Goal: Task Accomplishment & Management: Manage account settings

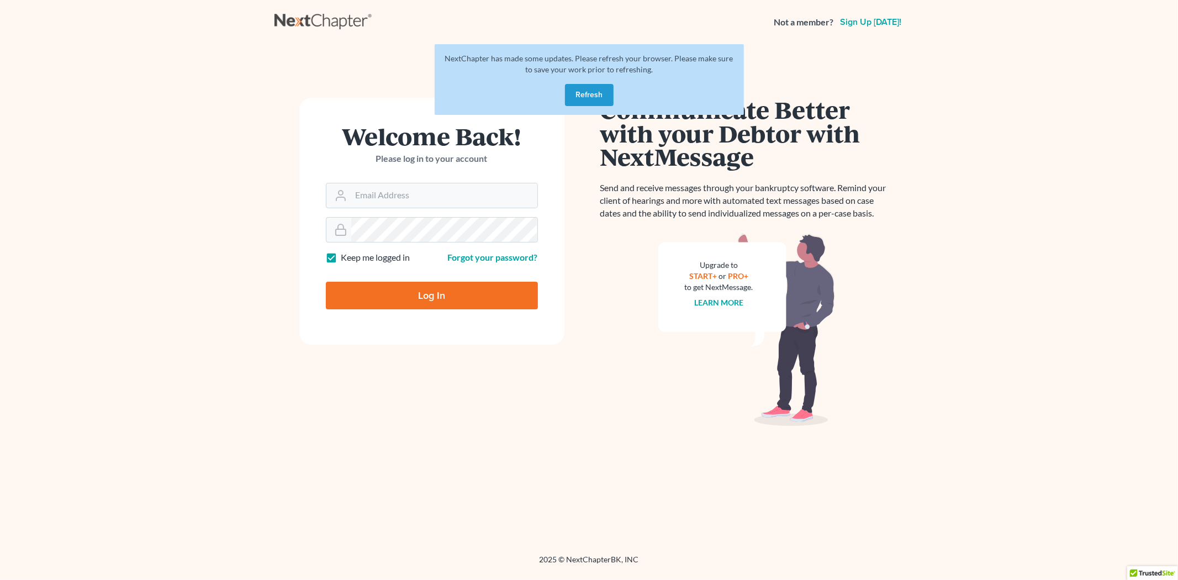
click at [600, 90] on button "Refresh" at bounding box center [589, 95] width 49 height 22
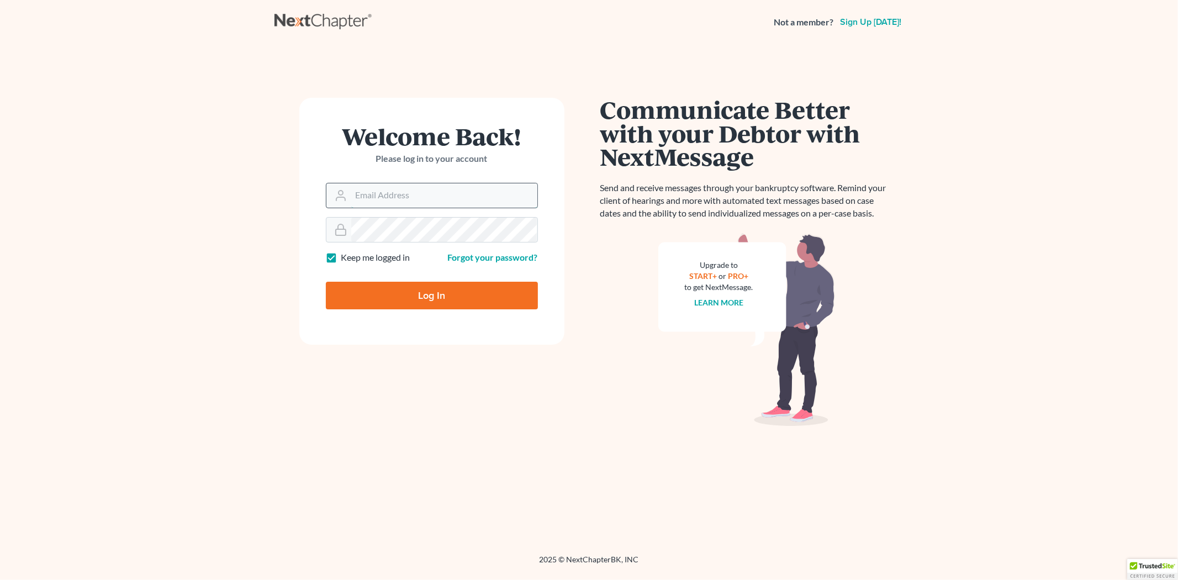
click at [421, 194] on input "Email Address" at bounding box center [444, 195] width 186 height 24
type input "morgan@teaguelawassociates.com"
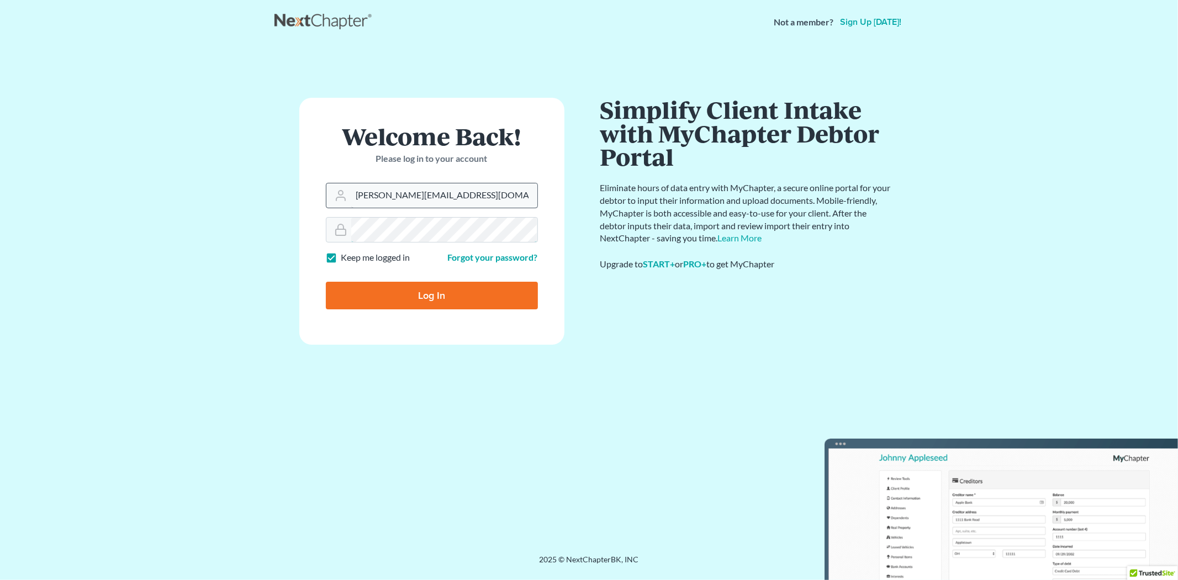
click at [326, 282] on input "Log In" at bounding box center [432, 296] width 212 height 28
type input "Thinking..."
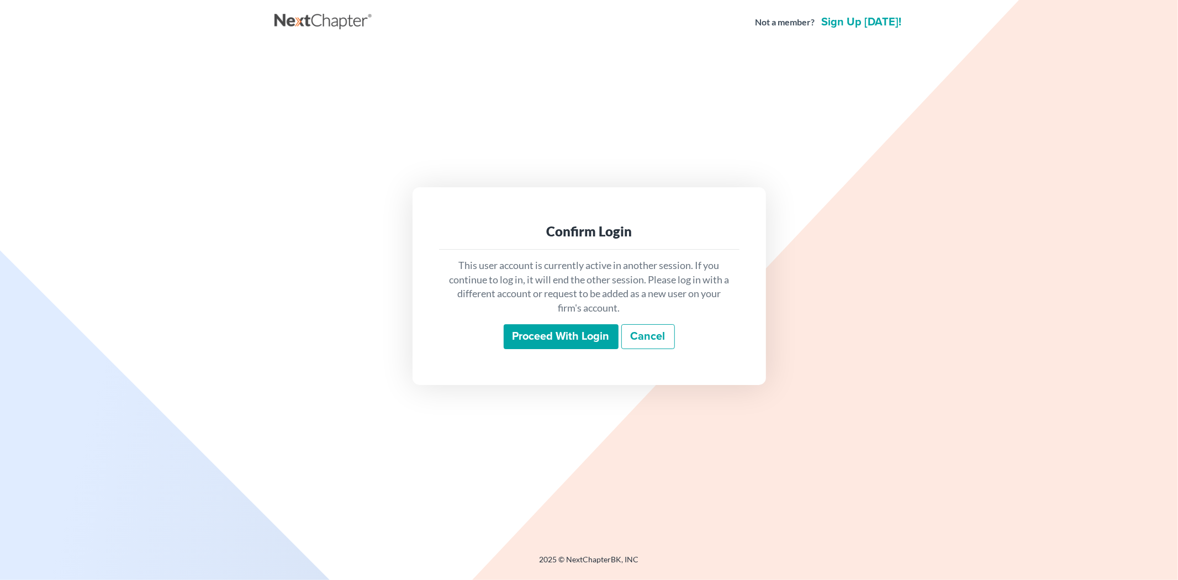
click at [560, 354] on div "This user account is currently active in another session. If you continue to lo…" at bounding box center [589, 304] width 300 height 109
click at [556, 340] on input "Proceed with login" at bounding box center [560, 336] width 115 height 25
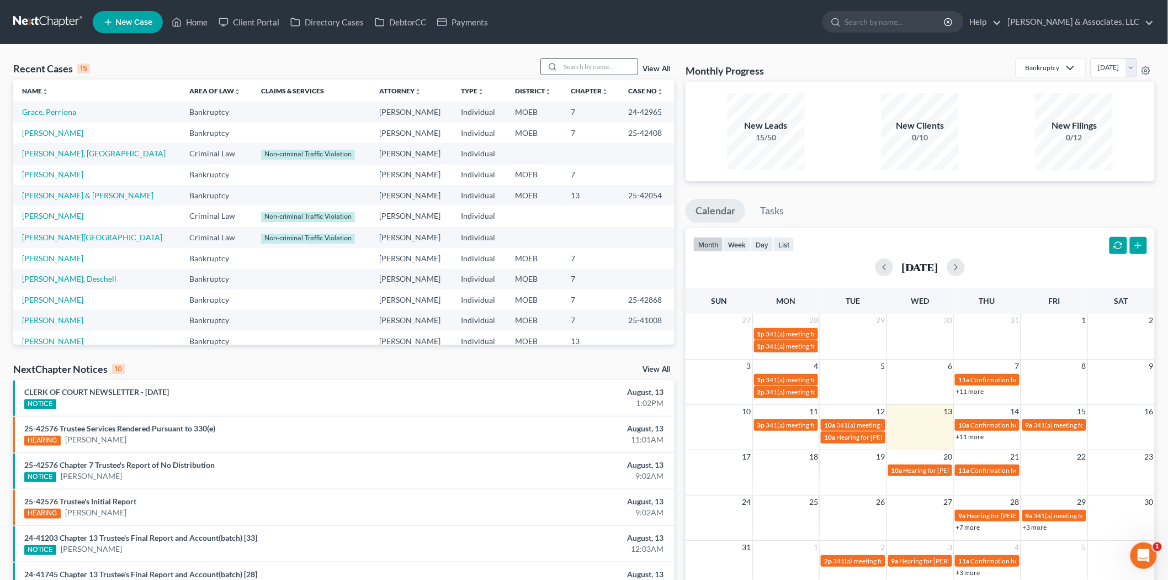
click at [577, 68] on input "search" at bounding box center [598, 67] width 77 height 16
click at [263, 20] on link "Client Portal" at bounding box center [249, 22] width 72 height 20
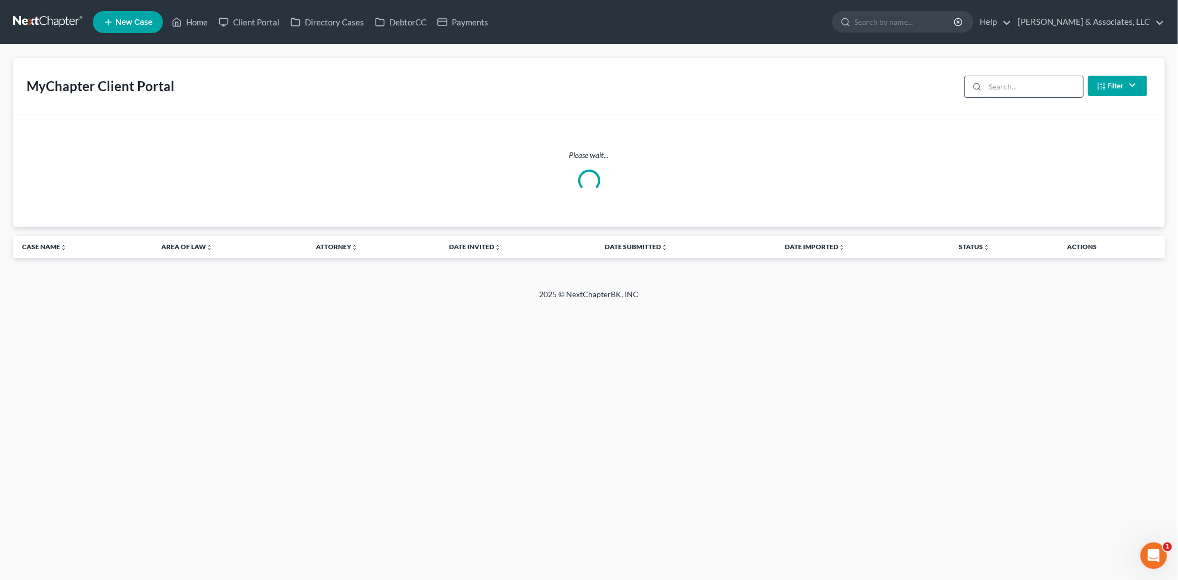
click at [1008, 91] on input "search" at bounding box center [1034, 86] width 98 height 21
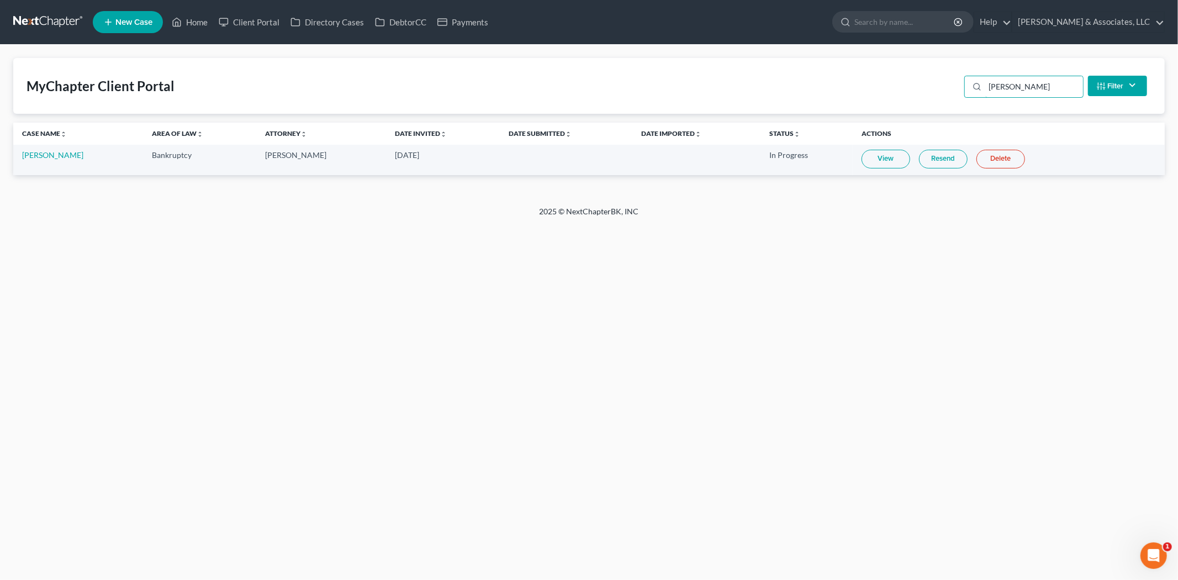
drag, startPoint x: 1029, startPoint y: 78, endPoint x: 878, endPoint y: 84, distance: 150.9
click at [885, 84] on div "MyChapter Client Portal zamora Filter Status Filter... Invited With Payment Inv…" at bounding box center [588, 86] width 1151 height 56
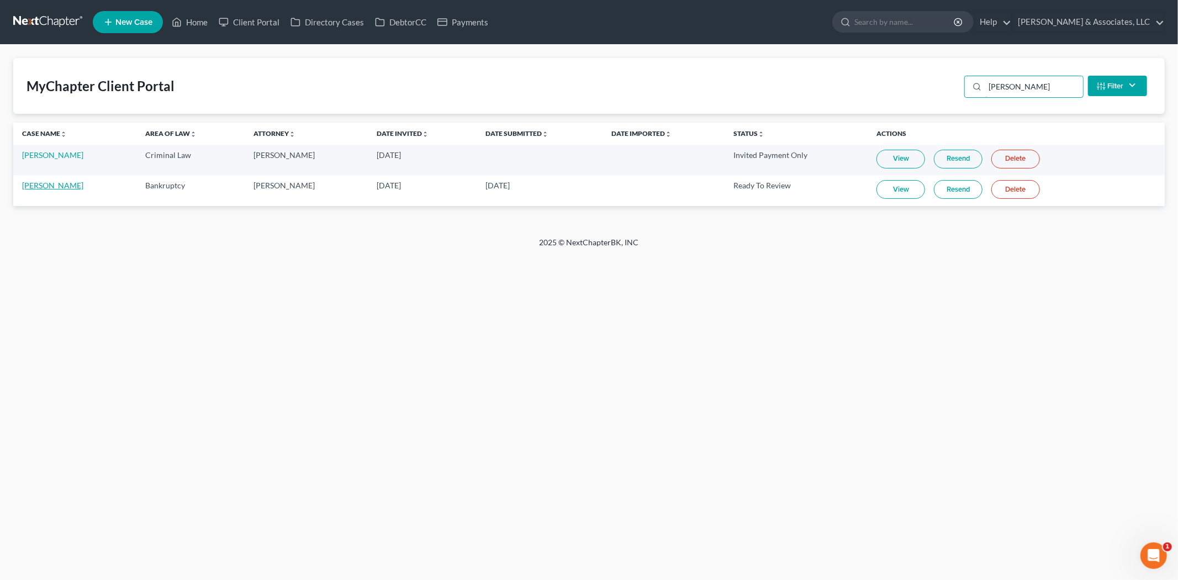
type input "travis"
click at [36, 183] on link "Kelly Travis" at bounding box center [52, 185] width 61 height 9
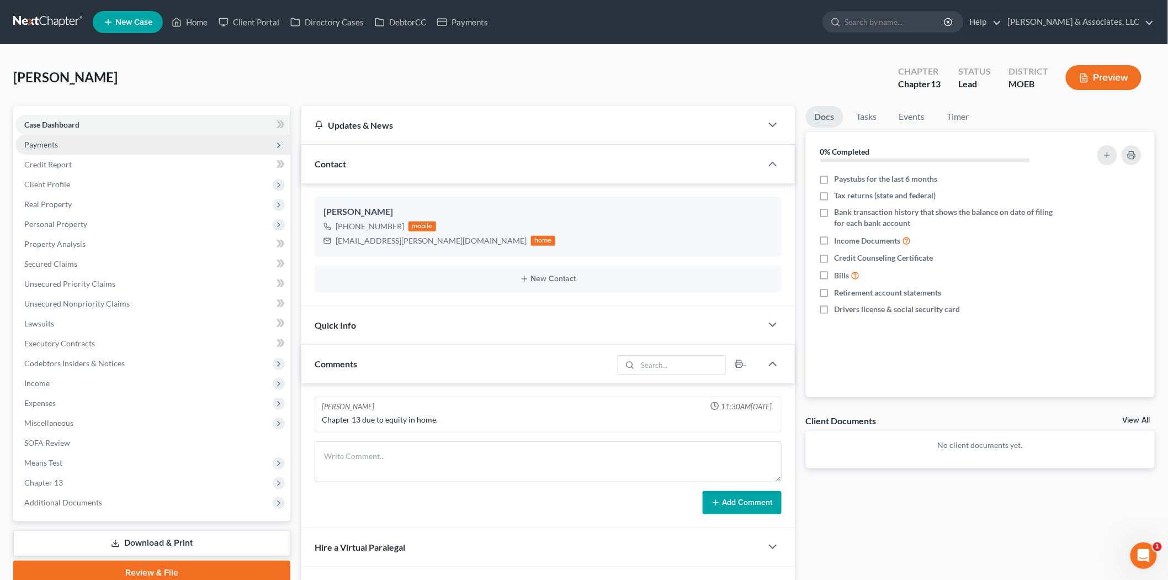
click at [66, 147] on span "Payments" at bounding box center [152, 145] width 275 height 20
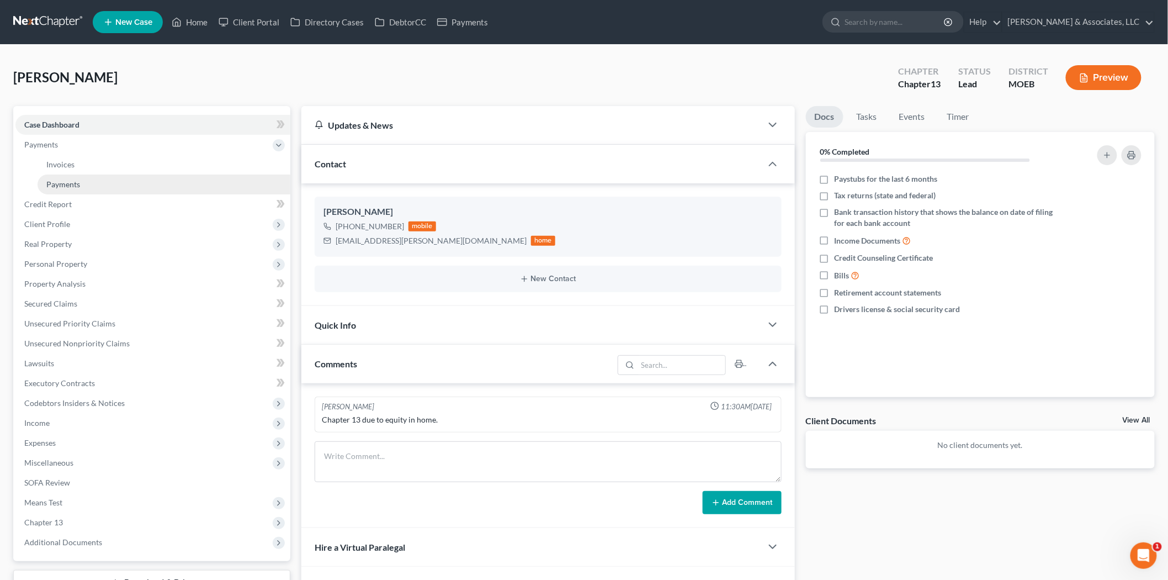
click at [74, 178] on link "Payments" at bounding box center [164, 184] width 253 height 20
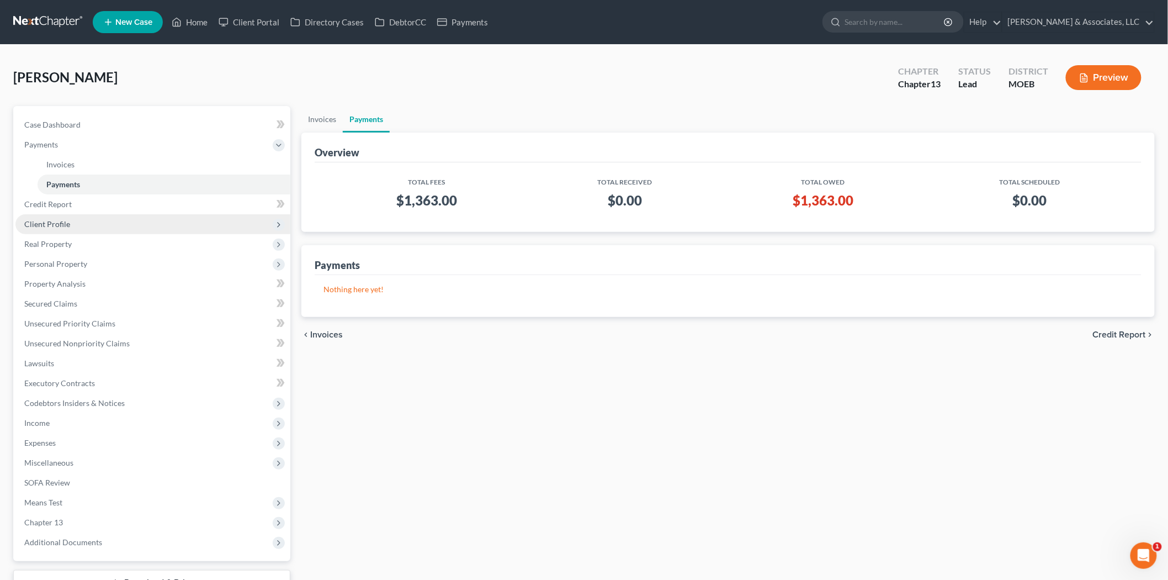
click at [80, 230] on span "Client Profile" at bounding box center [152, 224] width 275 height 20
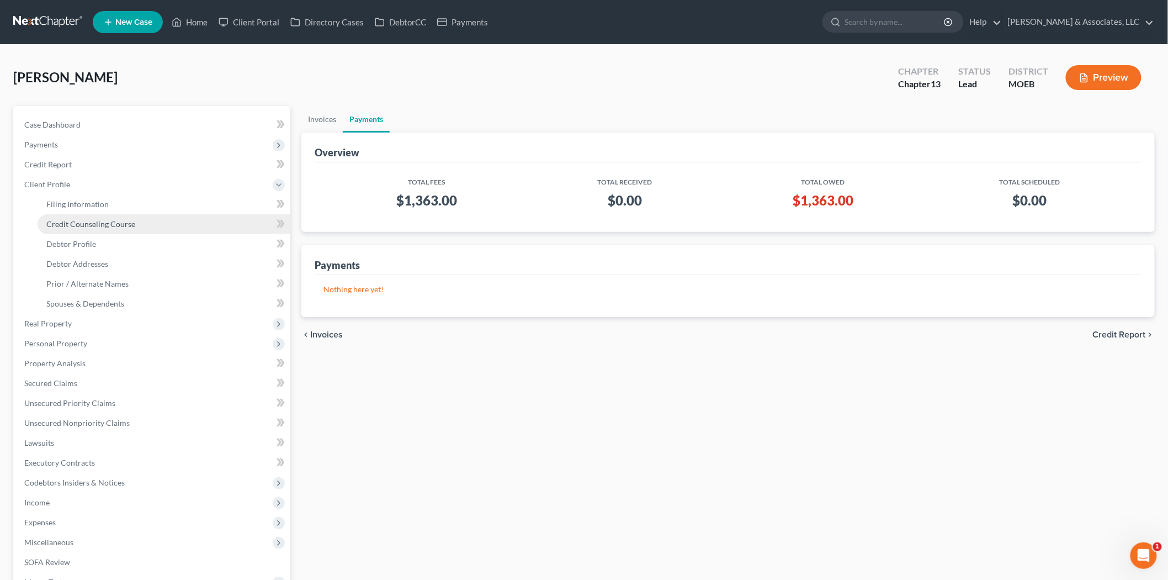
click at [94, 222] on span "Credit Counseling Course" at bounding box center [90, 223] width 89 height 9
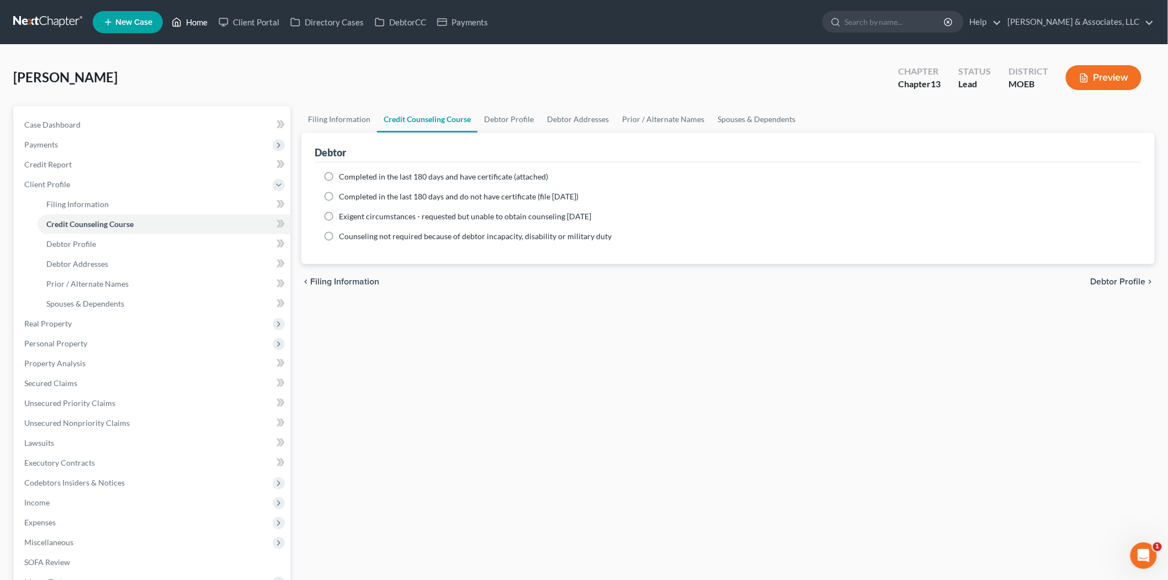
click at [192, 23] on link "Home" at bounding box center [189, 22] width 47 height 20
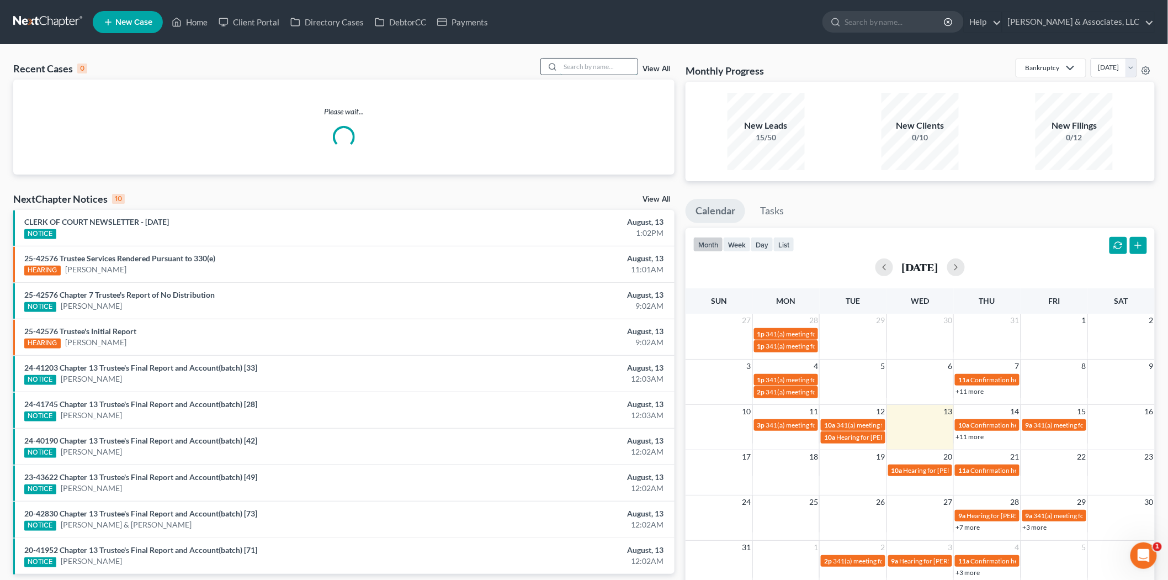
click at [567, 72] on input "search" at bounding box center [598, 67] width 77 height 16
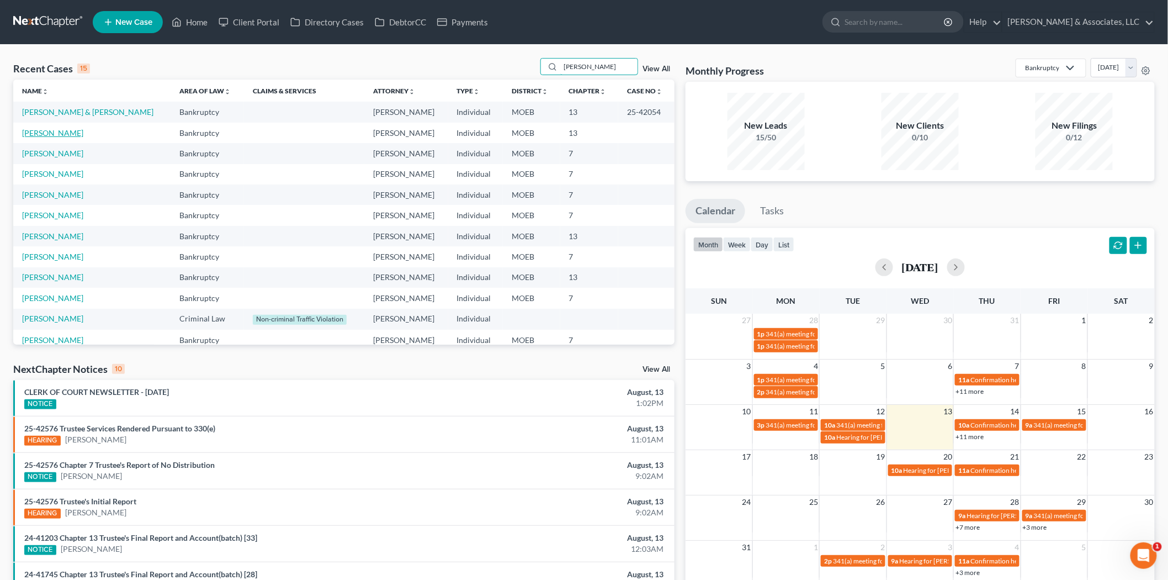
type input "johnson"
click at [59, 132] on link "Johnson, Crystal" at bounding box center [52, 132] width 61 height 9
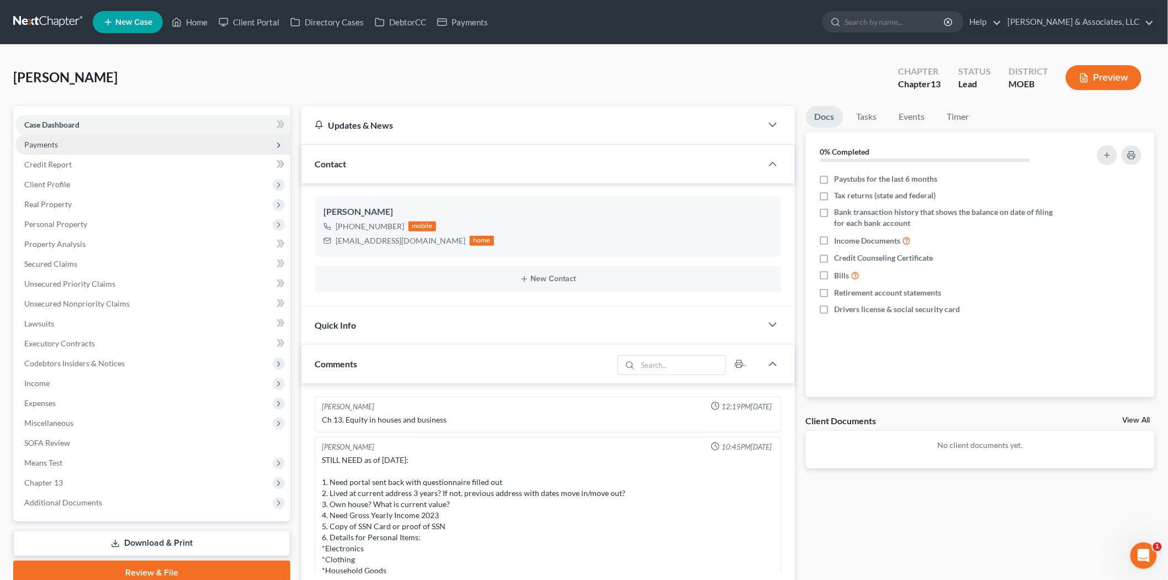
scroll to position [119, 0]
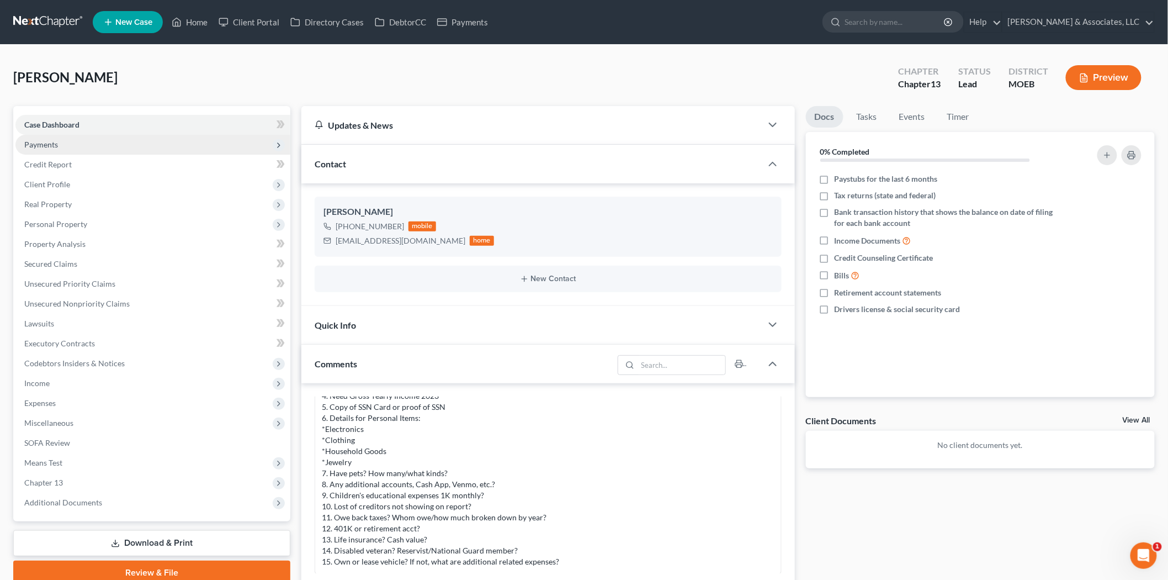
click at [63, 146] on span "Payments" at bounding box center [152, 145] width 275 height 20
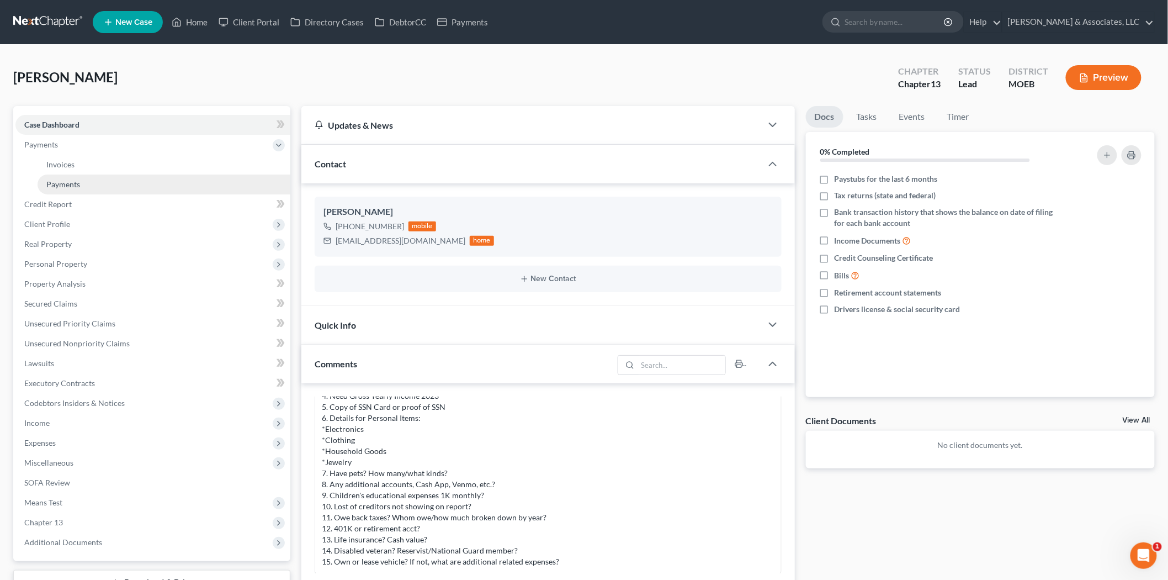
click at [76, 182] on span "Payments" at bounding box center [63, 183] width 34 height 9
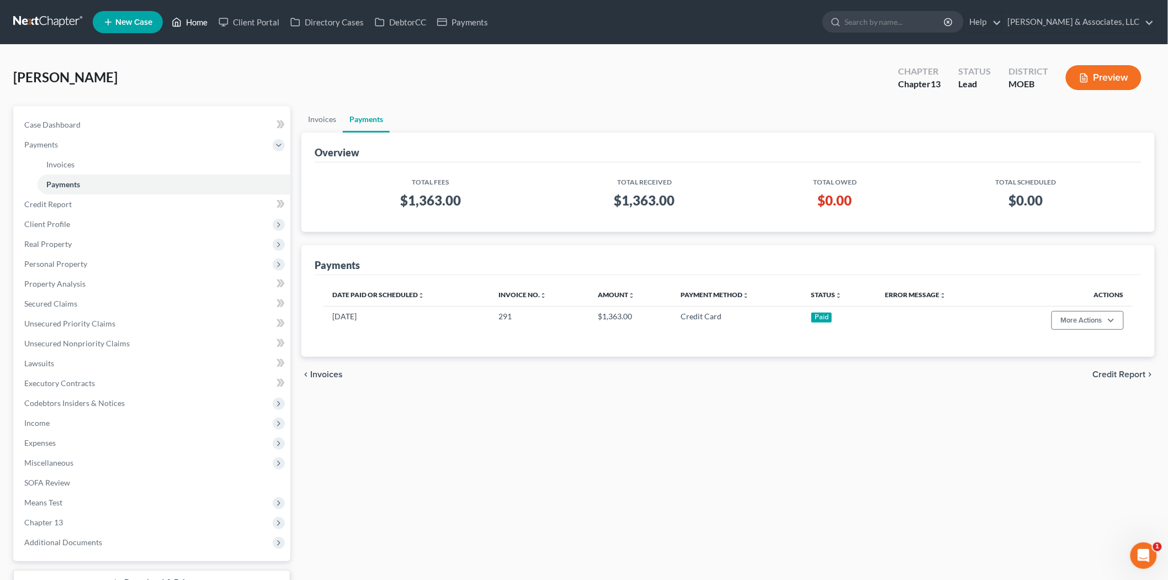
click at [190, 19] on link "Home" at bounding box center [189, 22] width 47 height 20
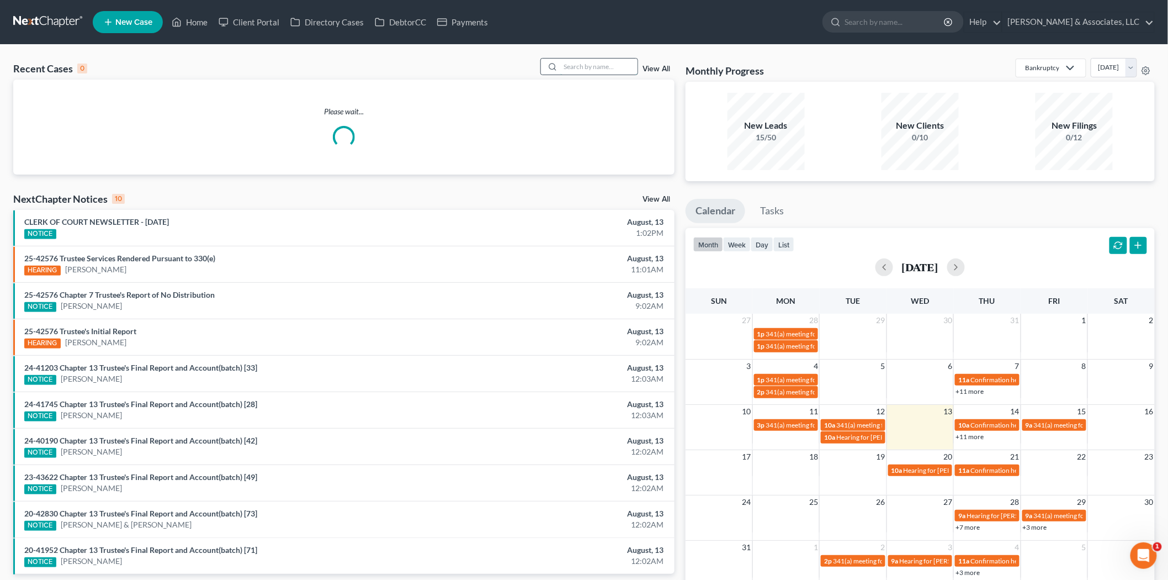
click at [577, 65] on input "search" at bounding box center [598, 67] width 77 height 16
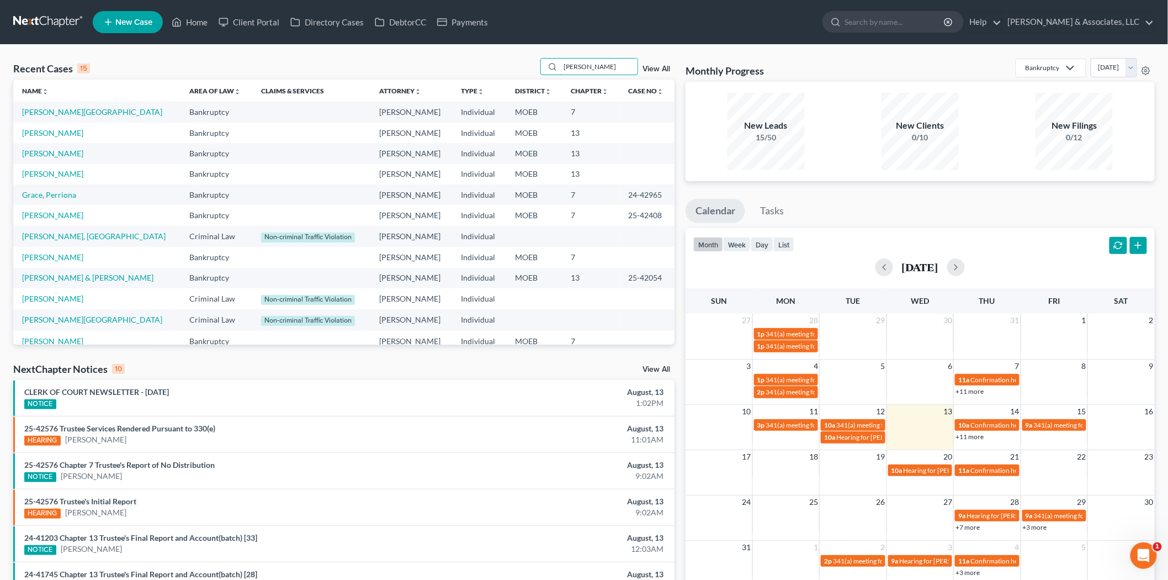
type input "tucker"
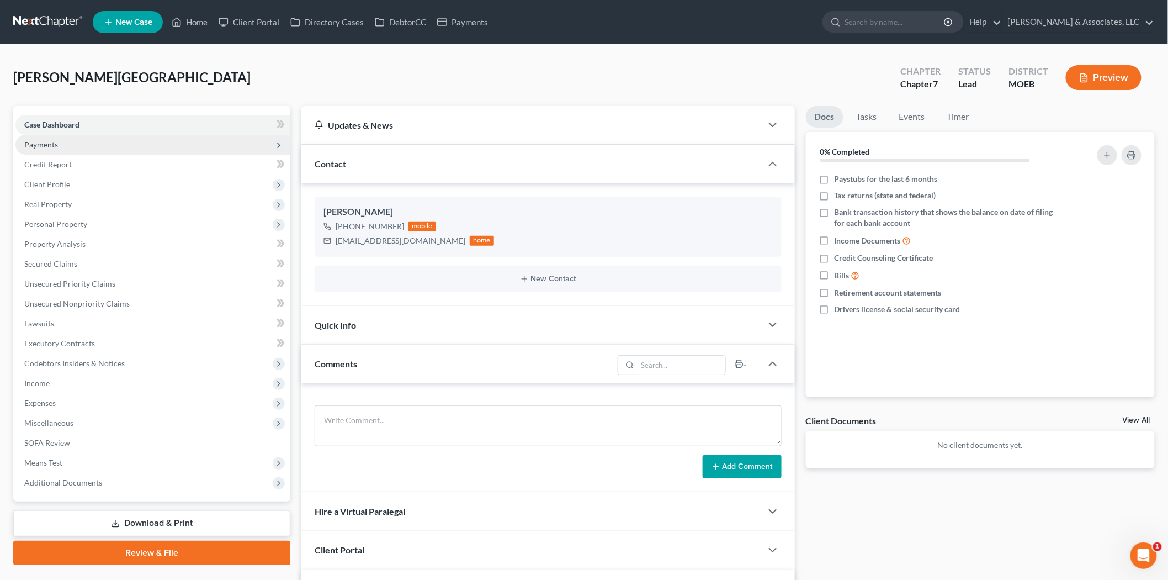
click at [56, 145] on span "Payments" at bounding box center [41, 144] width 34 height 9
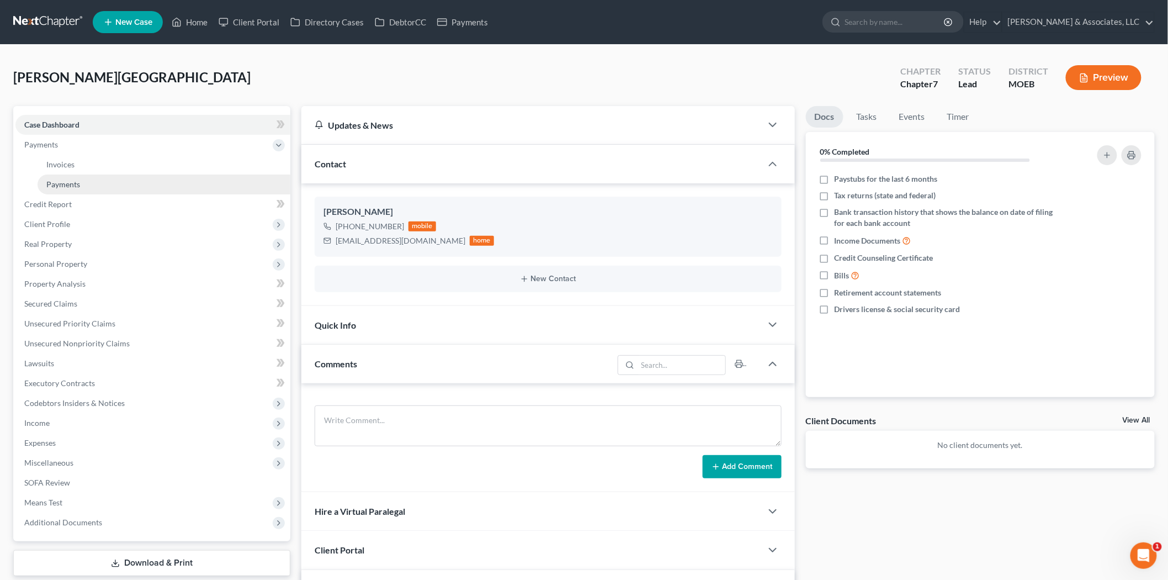
click at [65, 177] on link "Payments" at bounding box center [164, 184] width 253 height 20
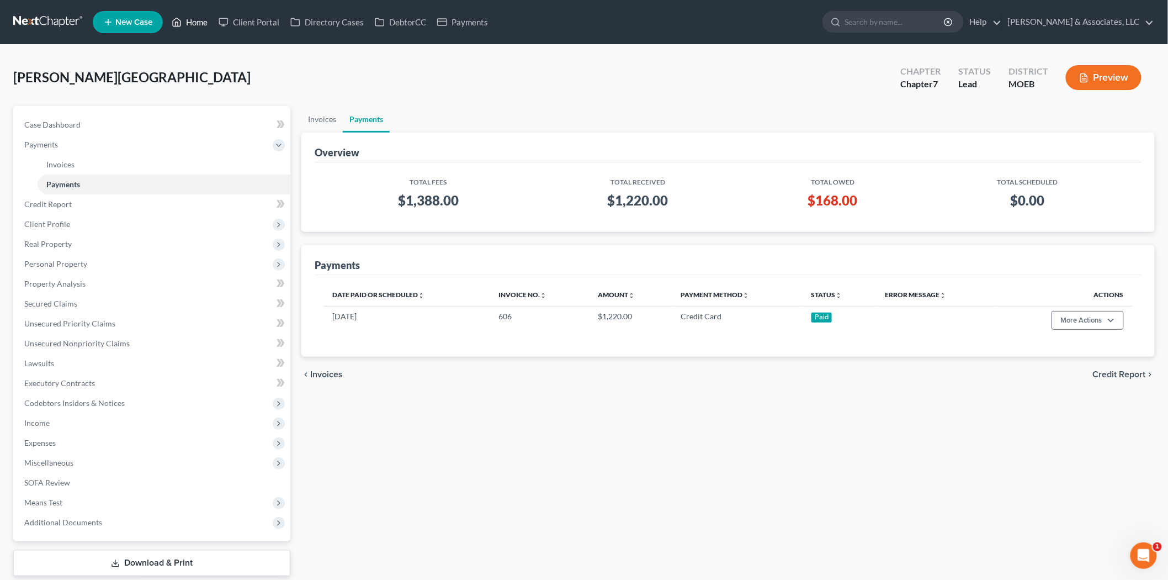
click at [195, 20] on link "Home" at bounding box center [189, 22] width 47 height 20
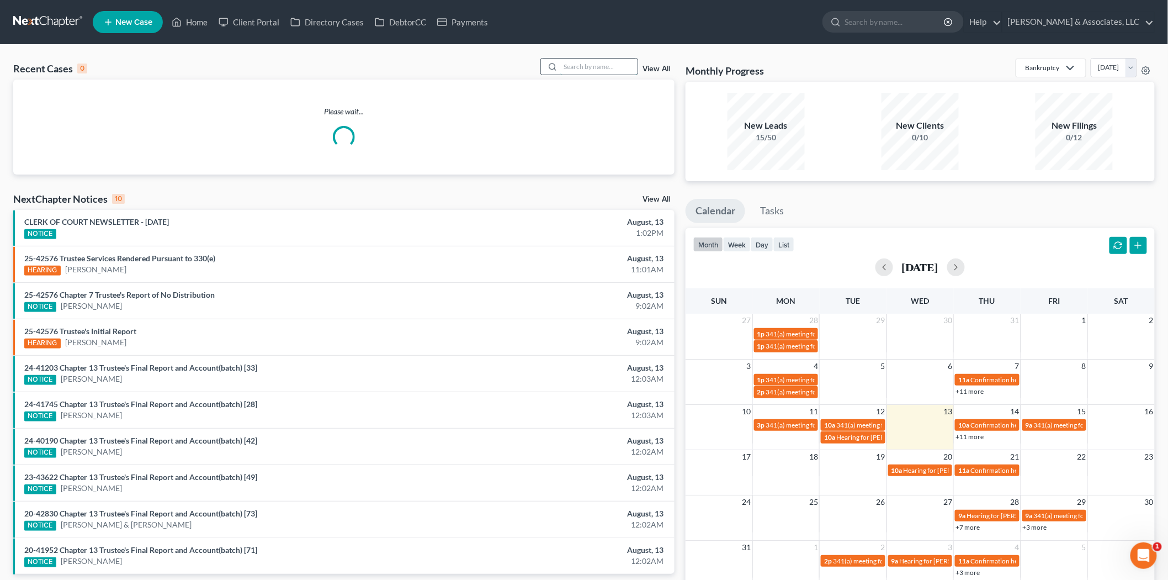
click at [606, 72] on input "search" at bounding box center [598, 67] width 77 height 16
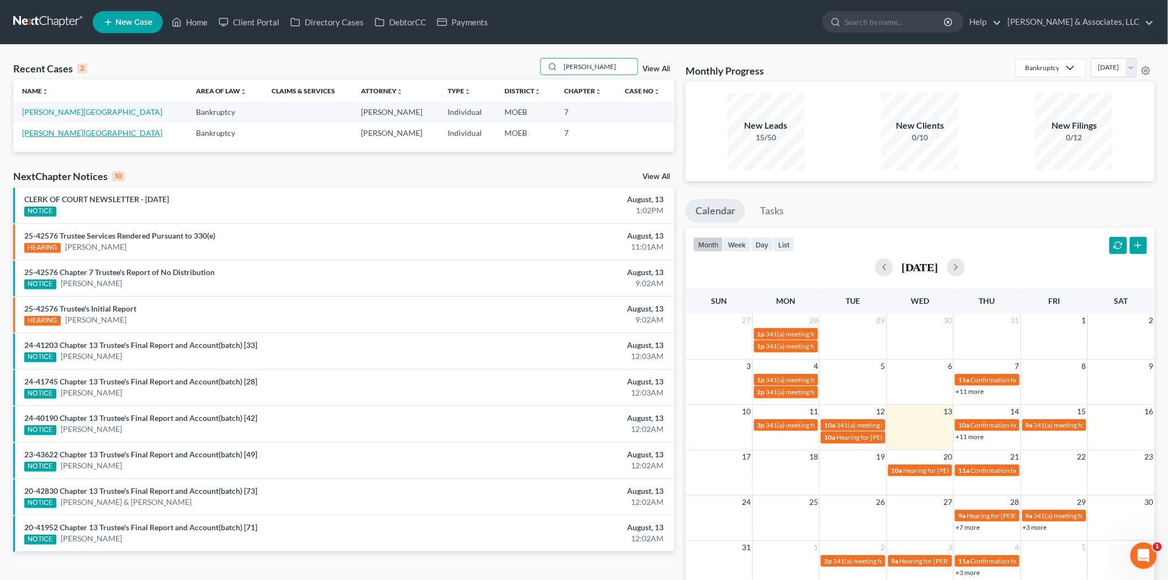
type input "tucker"
click at [52, 131] on link "[PERSON_NAME][GEOGRAPHIC_DATA]" at bounding box center [92, 132] width 140 height 9
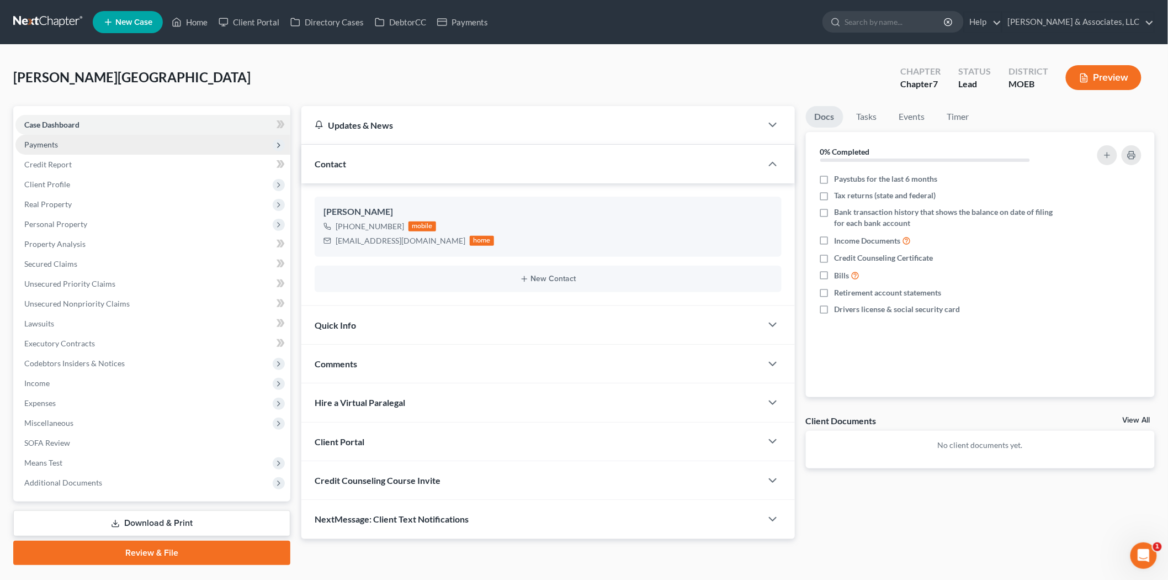
click at [57, 138] on span "Payments" at bounding box center [152, 145] width 275 height 20
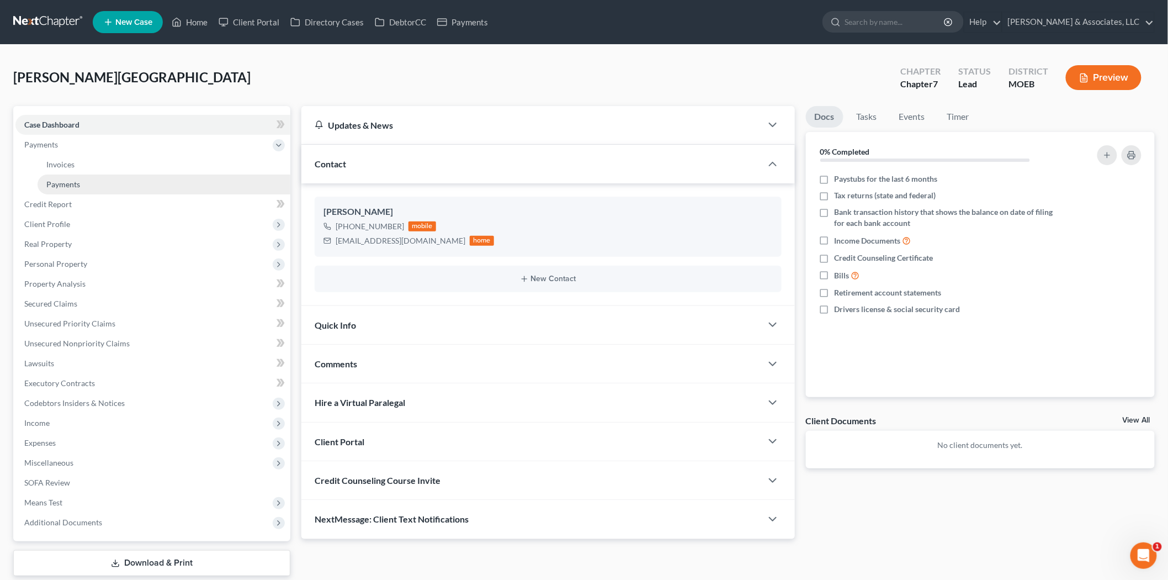
drag, startPoint x: 72, startPoint y: 174, endPoint x: 75, endPoint y: 179, distance: 6.4
click at [72, 175] on link "Payments" at bounding box center [164, 184] width 253 height 20
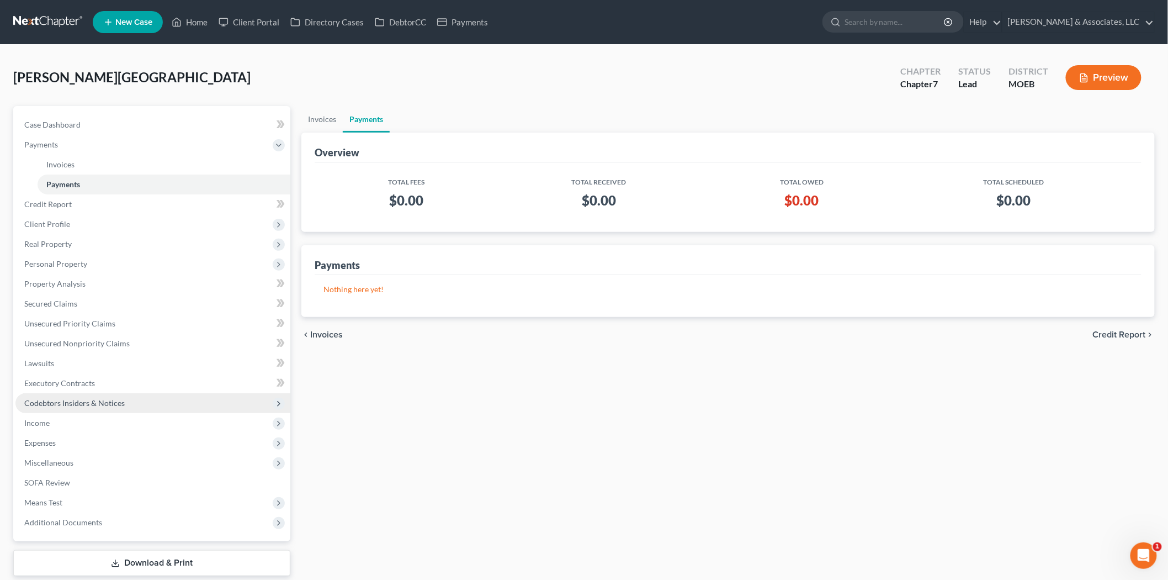
click at [67, 410] on span "Codebtors Insiders & Notices" at bounding box center [152, 403] width 275 height 20
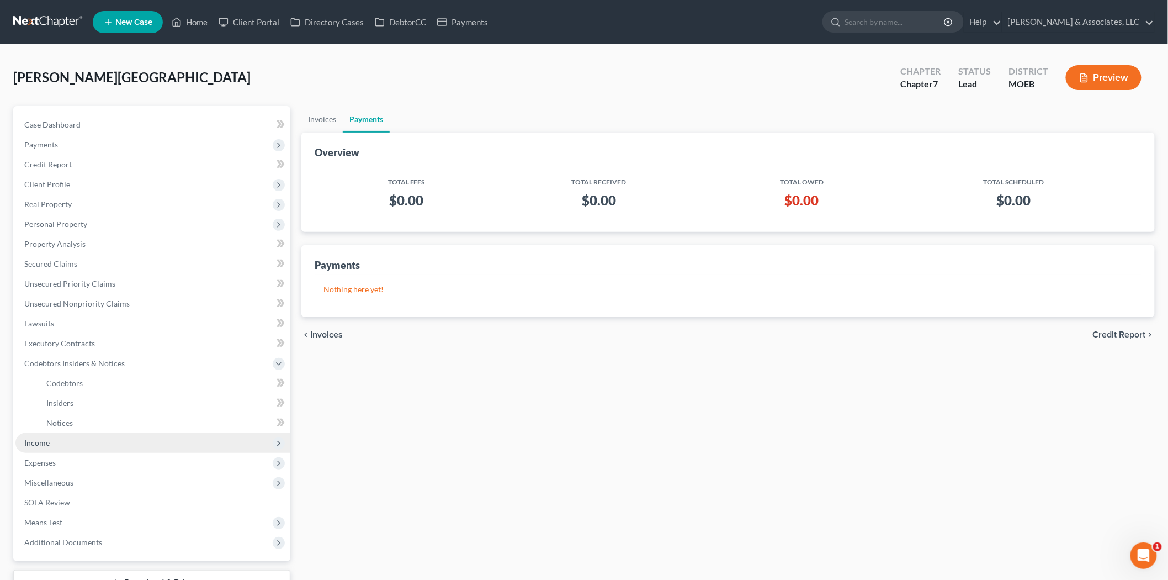
click at [67, 434] on span "Income" at bounding box center [152, 443] width 275 height 20
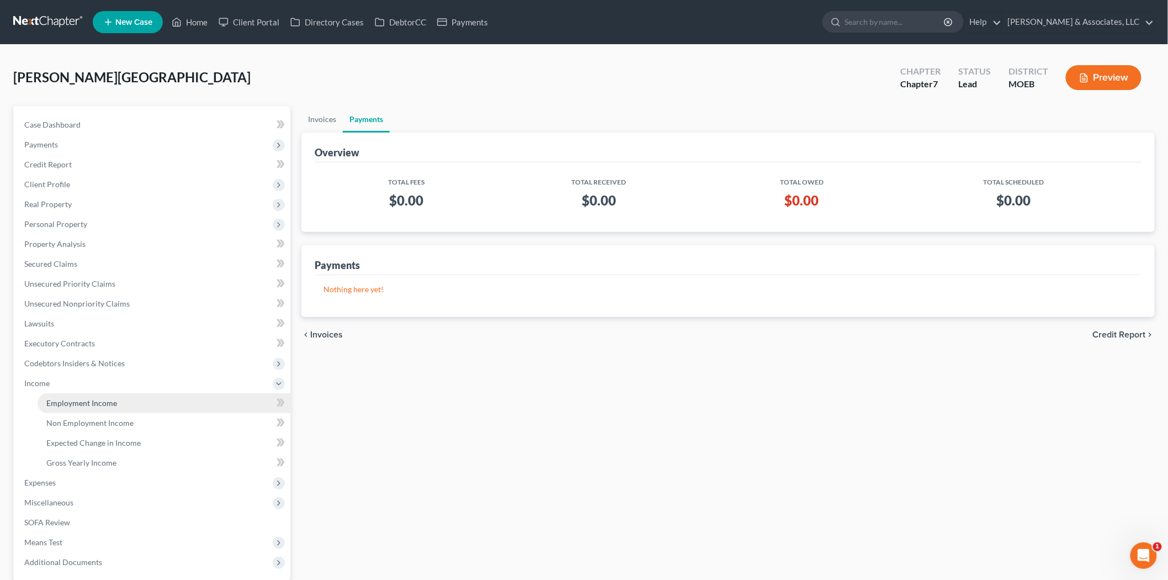
click at [97, 406] on link "Employment Income" at bounding box center [164, 403] width 253 height 20
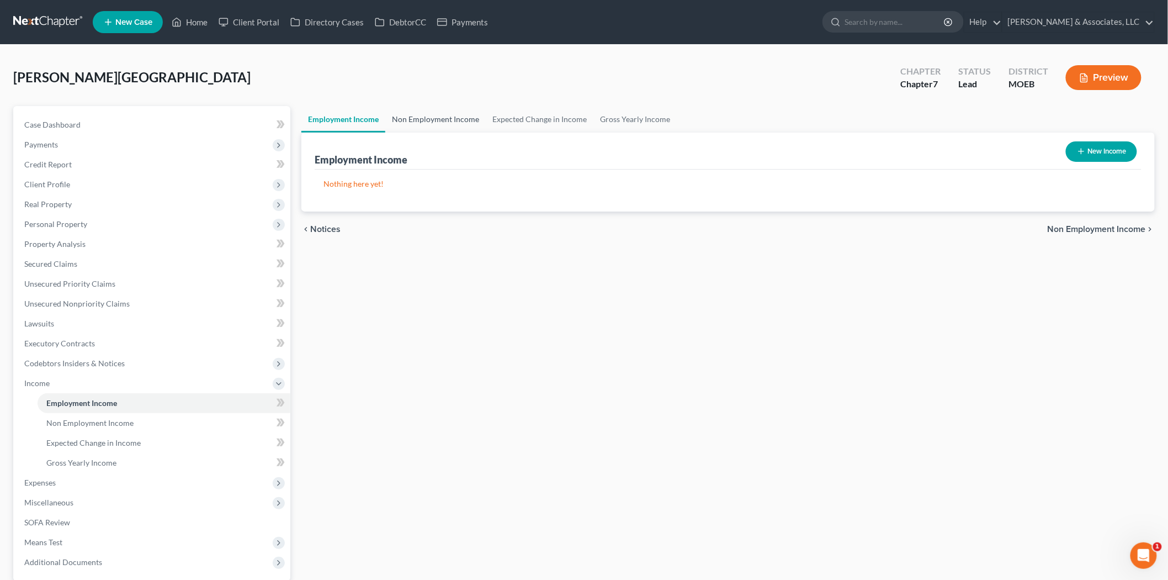
click at [412, 118] on link "Non Employment Income" at bounding box center [435, 119] width 100 height 26
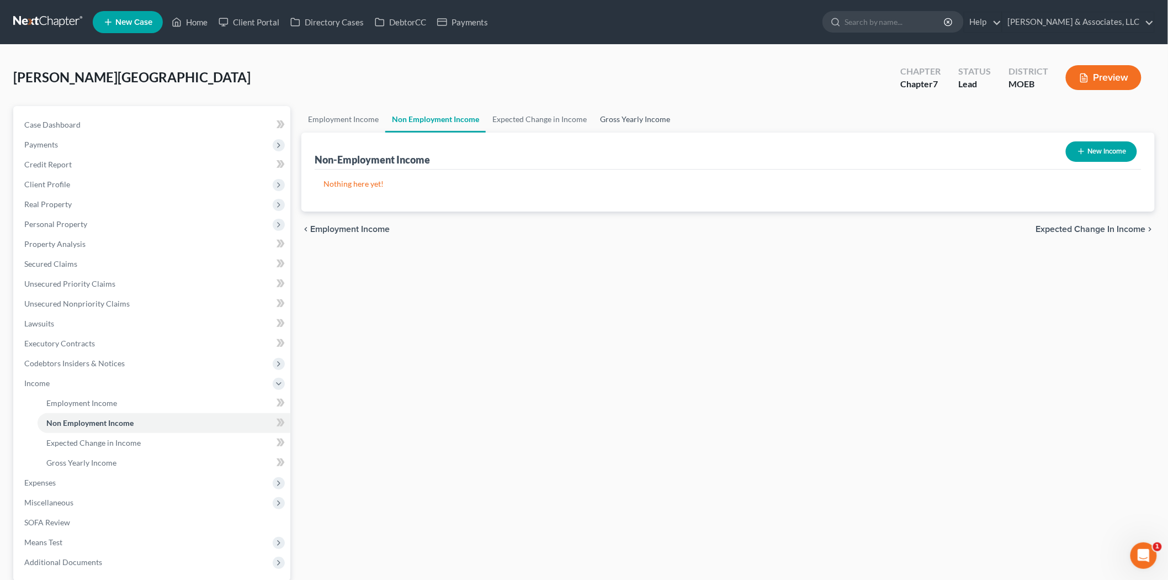
click at [628, 123] on link "Gross Yearly Income" at bounding box center [634, 119] width 83 height 26
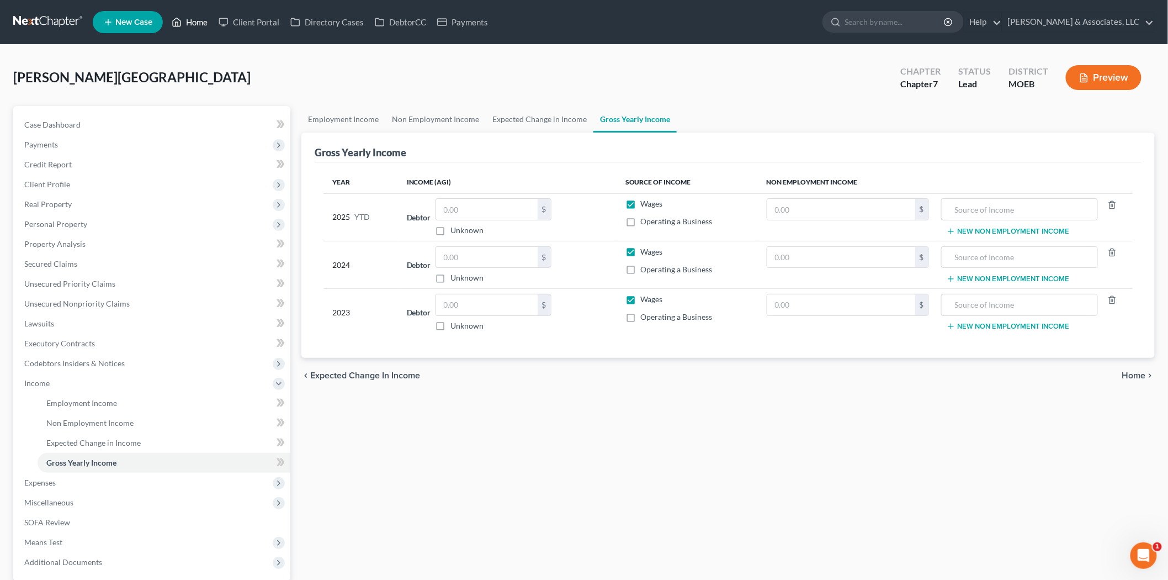
click at [183, 17] on link "Home" at bounding box center [189, 22] width 47 height 20
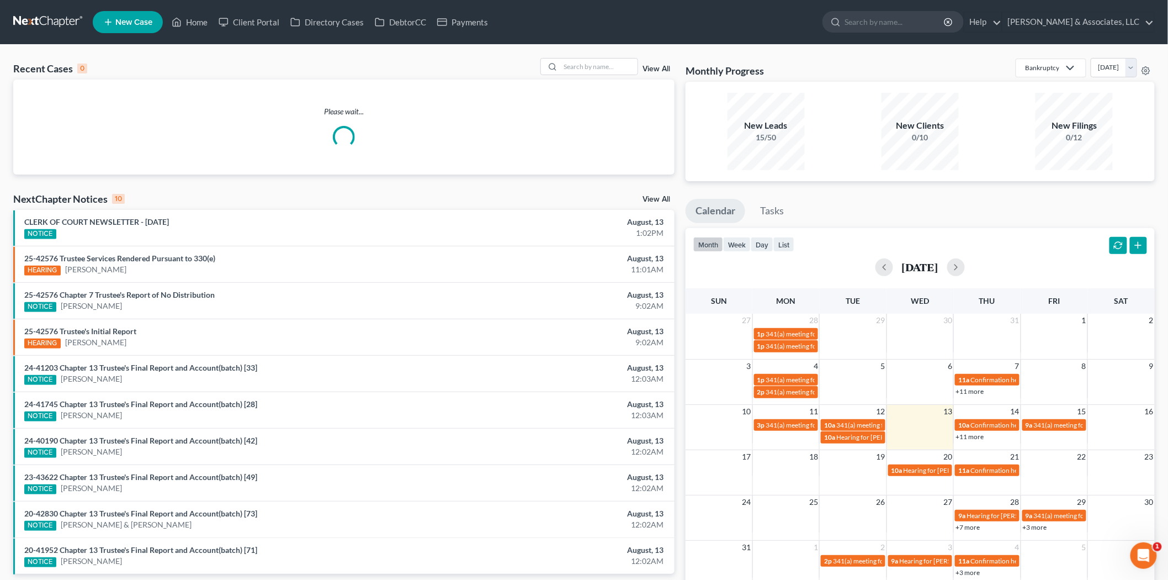
click at [657, 70] on link "View All" at bounding box center [657, 69] width 28 height 8
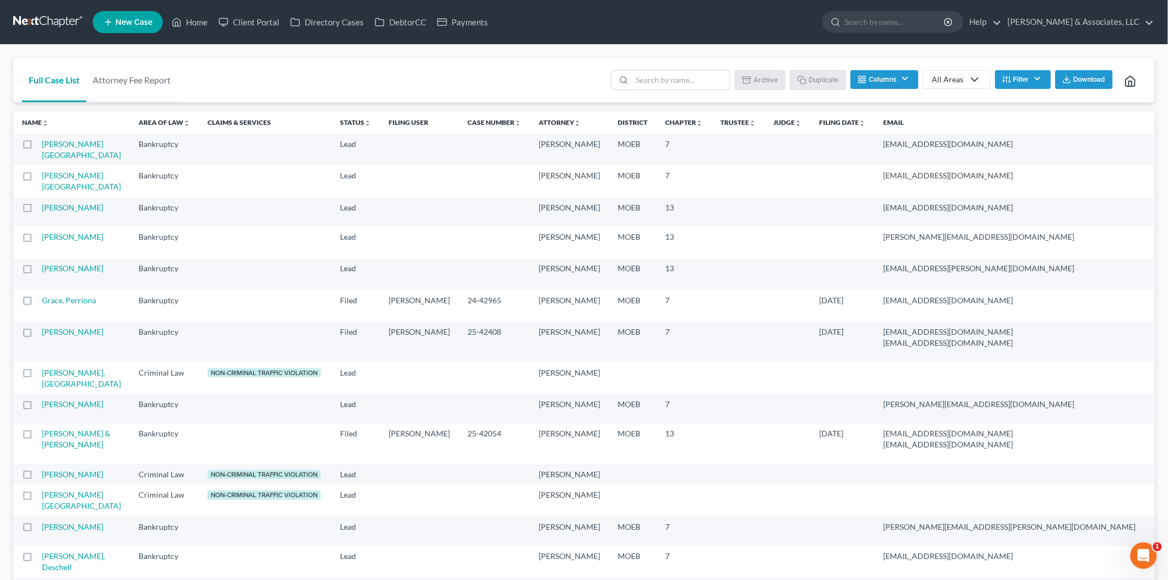
click at [38, 147] on label at bounding box center [38, 147] width 0 height 0
click at [42, 146] on input "checkbox" at bounding box center [45, 142] width 7 height 7
click at [759, 80] on button "Archive" at bounding box center [762, 79] width 50 height 19
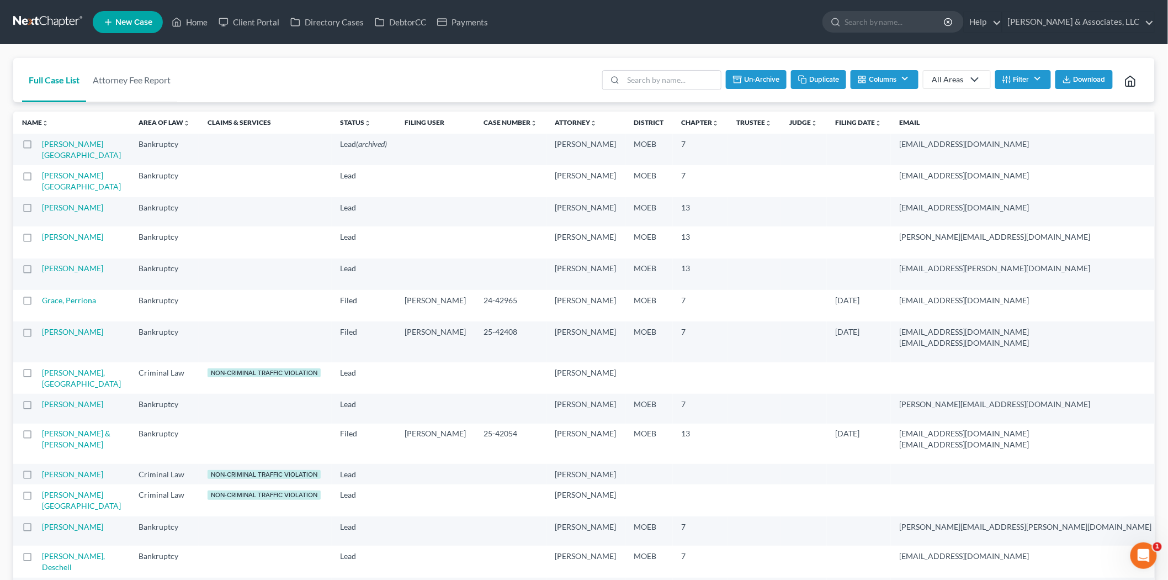
checkbox input "false"
click at [57, 84] on link "Full Case List" at bounding box center [54, 80] width 64 height 44
click at [129, 76] on link "Attorney Fee Report" at bounding box center [131, 80] width 91 height 44
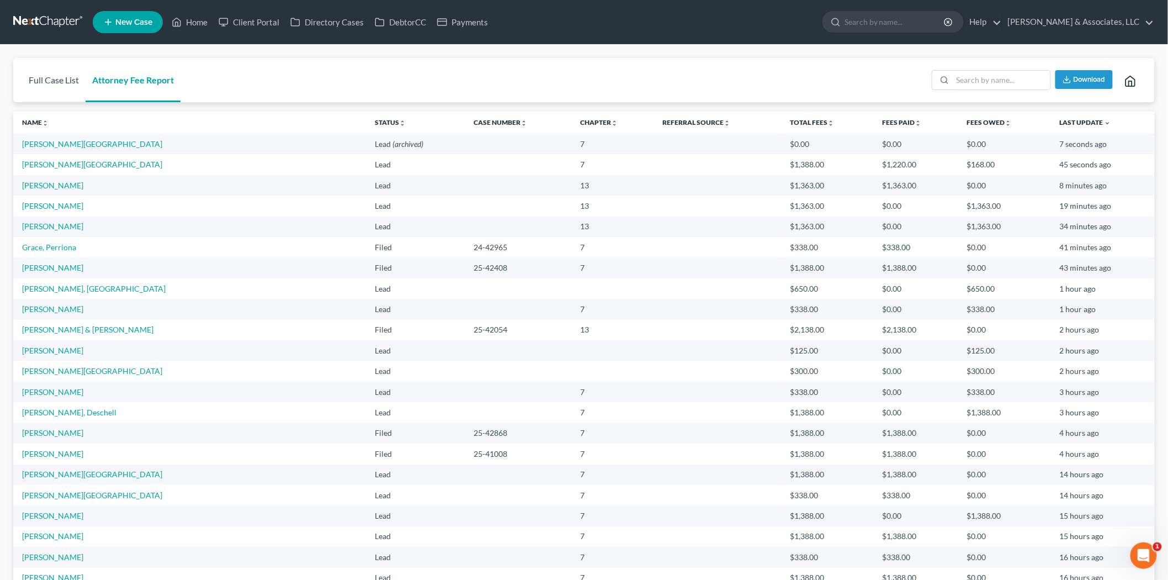
click at [56, 78] on link "Full Case List" at bounding box center [53, 80] width 63 height 44
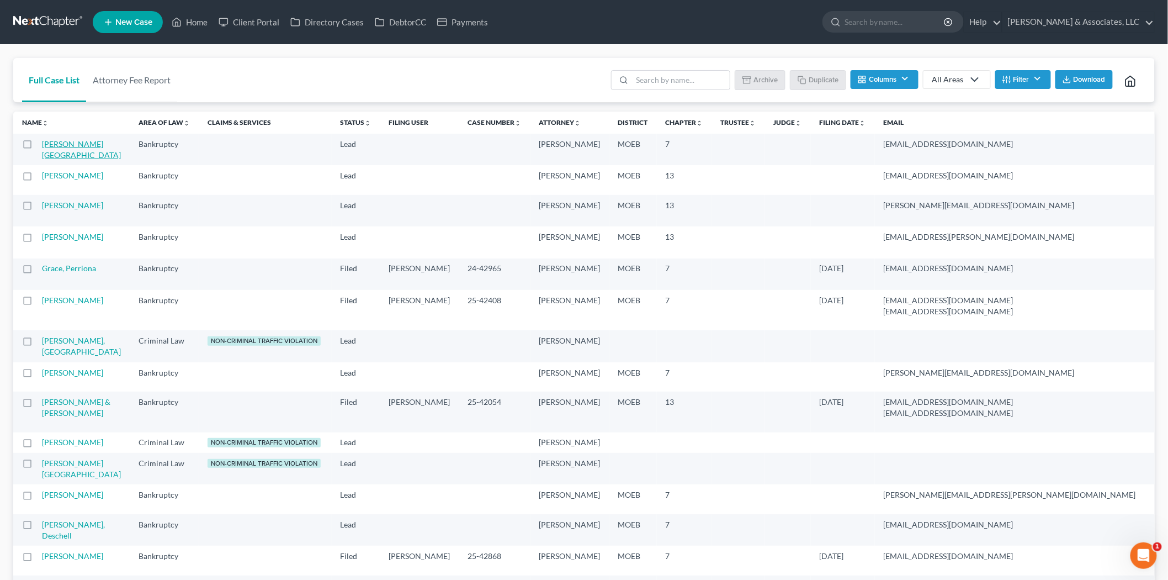
click at [57, 151] on link "[PERSON_NAME][GEOGRAPHIC_DATA]" at bounding box center [81, 149] width 79 height 20
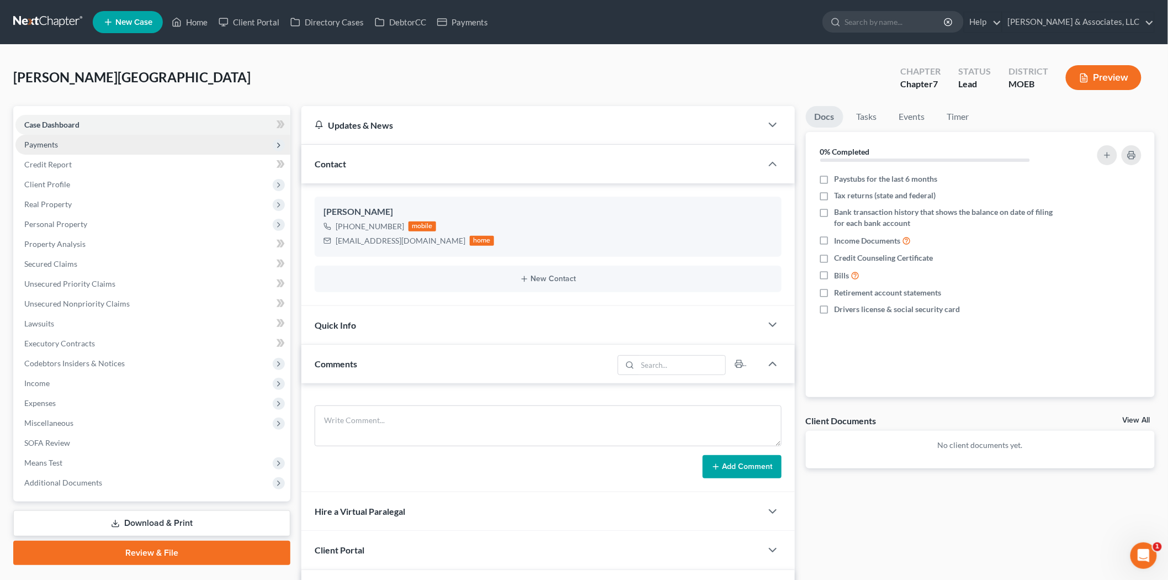
click at [43, 141] on span "Payments" at bounding box center [41, 144] width 34 height 9
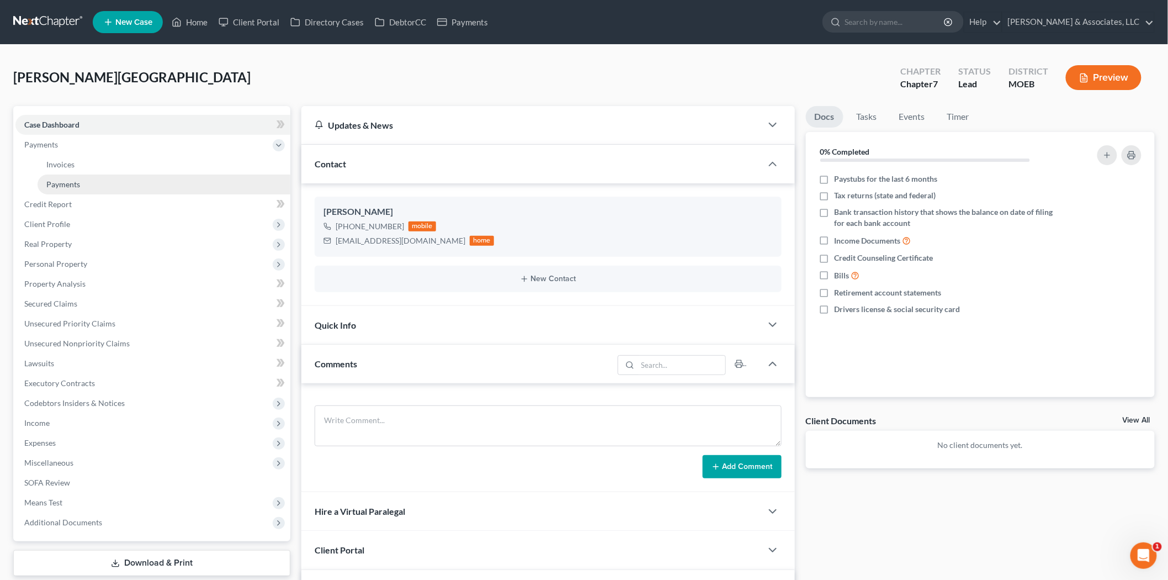
click at [74, 185] on span "Payments" at bounding box center [63, 183] width 34 height 9
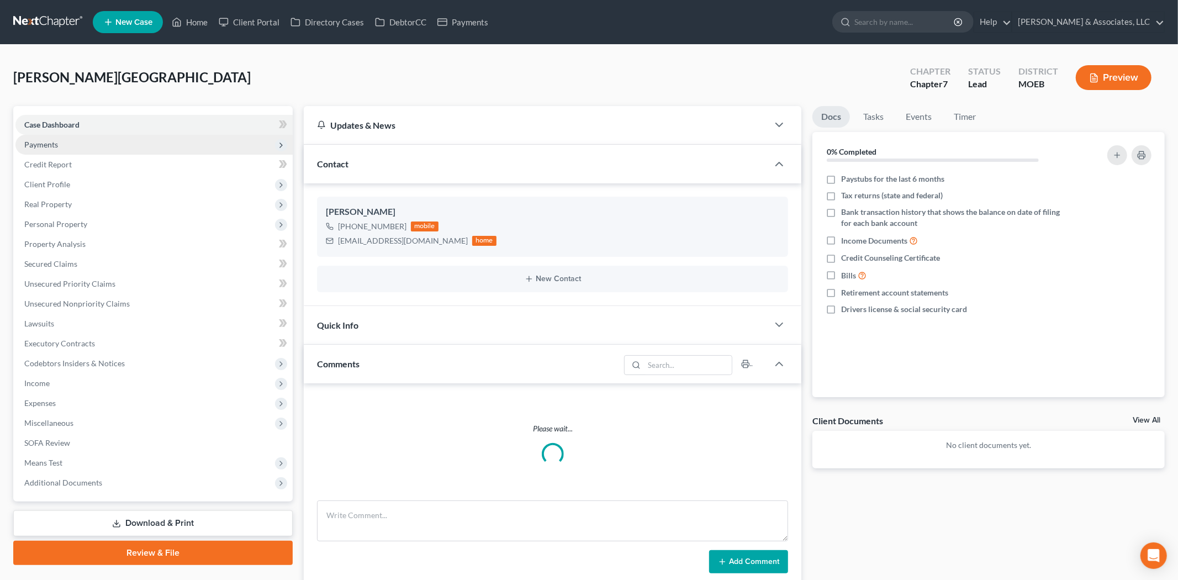
click at [54, 136] on span "Payments" at bounding box center [153, 145] width 277 height 20
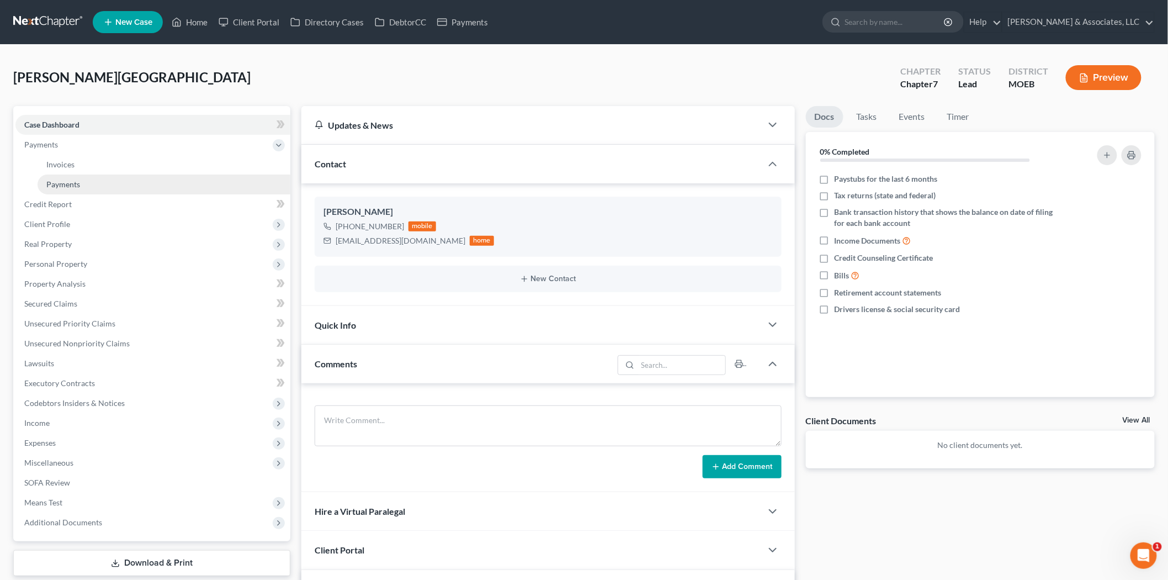
click at [67, 181] on span "Payments" at bounding box center [63, 183] width 34 height 9
